Goal: Information Seeking & Learning: Stay updated

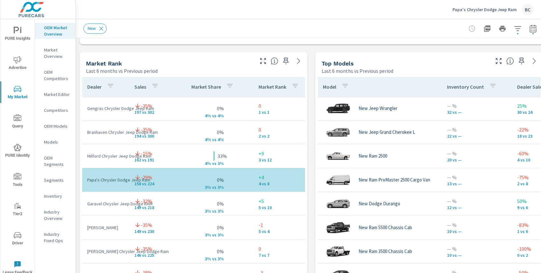
scroll to position [417, 0]
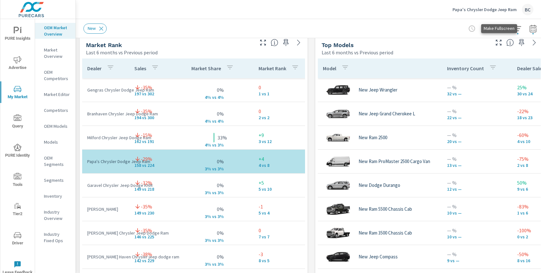
click at [498, 46] on icon "button" at bounding box center [499, 43] width 8 height 8
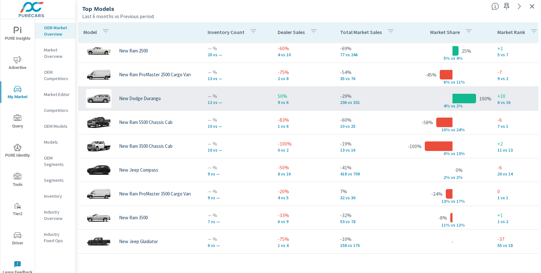
scroll to position [4, 0]
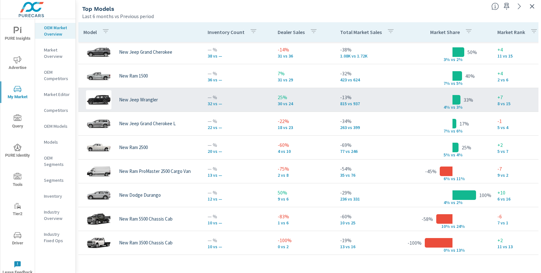
scroll to position [12, 0]
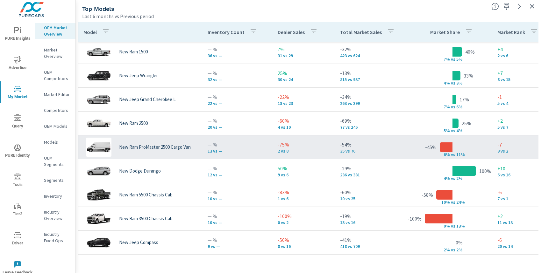
scroll to position [78, 0]
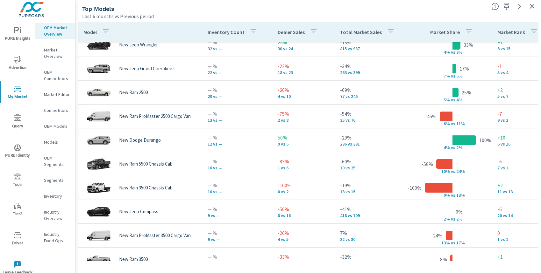
scroll to position [66, 0]
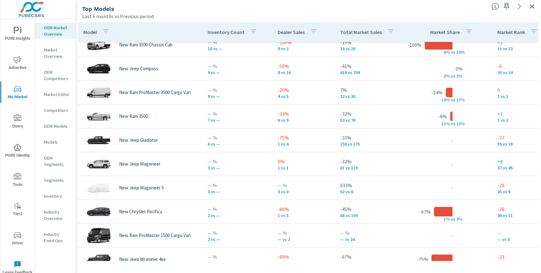
scroll to position [211, 0]
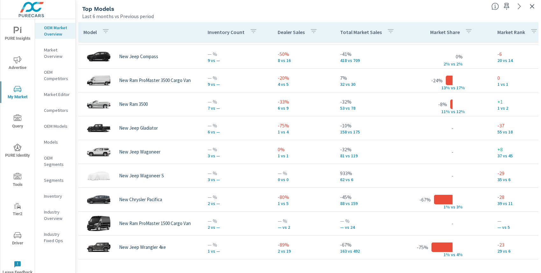
scroll to position [212, 0]
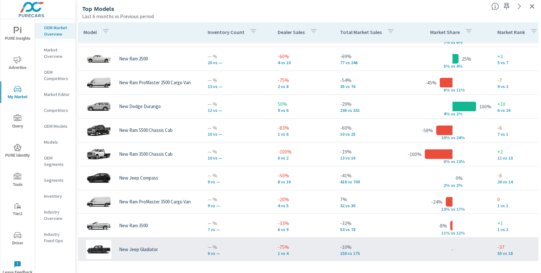
scroll to position [89, 0]
